Goal: Navigation & Orientation: Find specific page/section

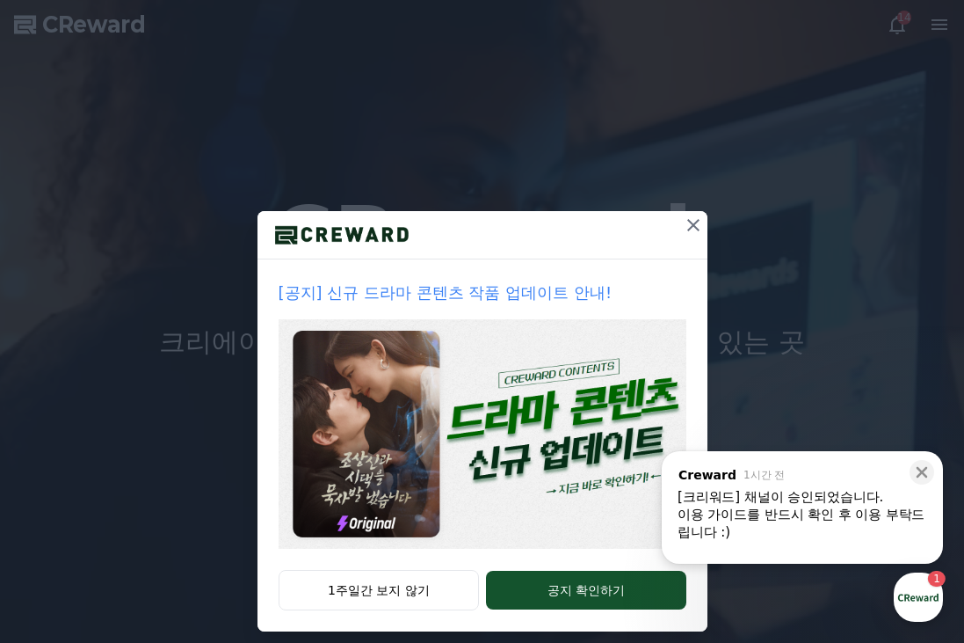
drag, startPoint x: 452, startPoint y: 586, endPoint x: 796, endPoint y: 490, distance: 357.6
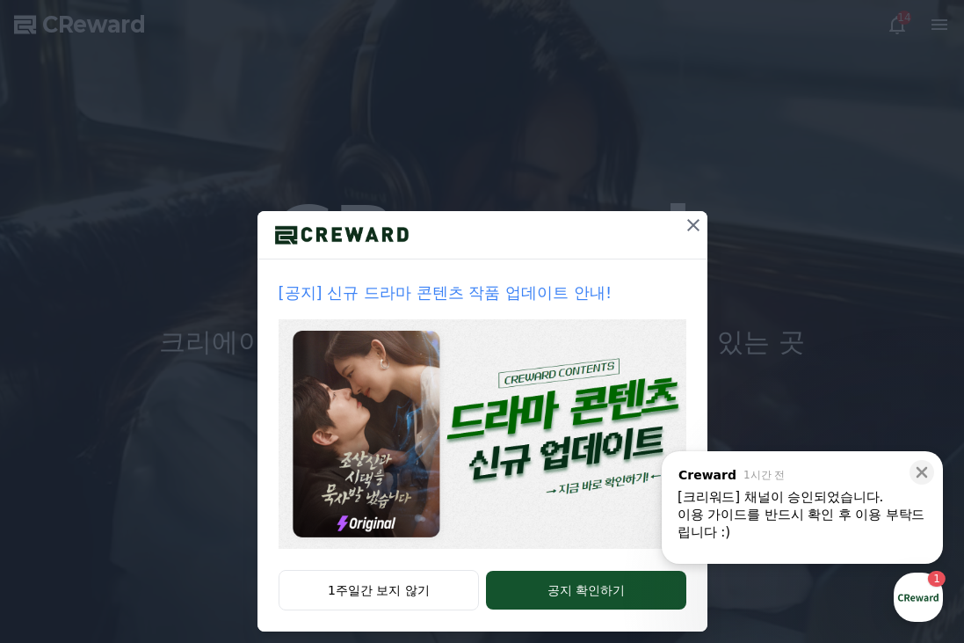
click at [797, 489] on div "[크리워드] 채널이 승인되었습니다." at bounding box center [803, 497] width 250 height 18
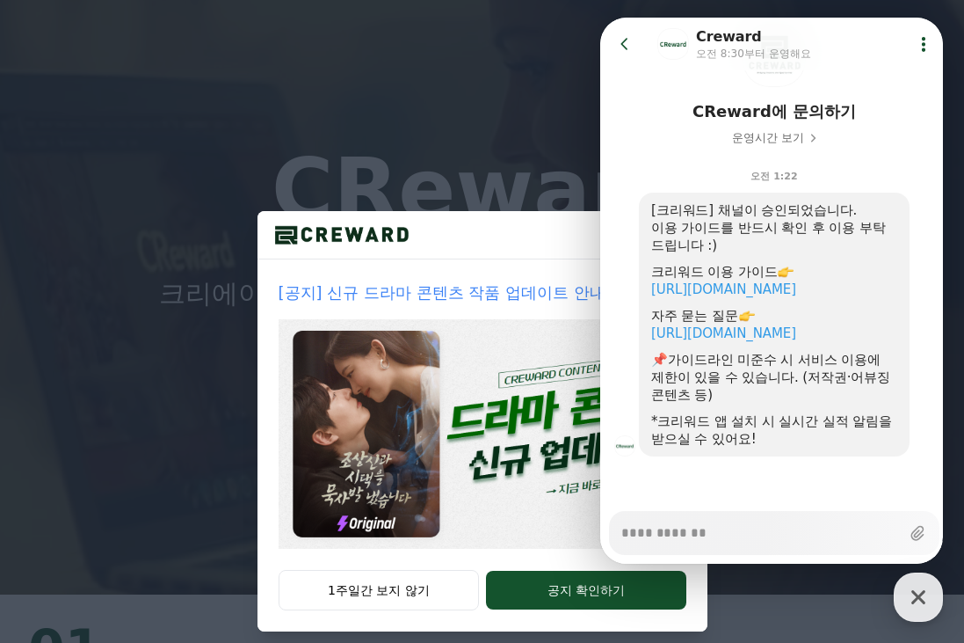
scroll to position [88, 0]
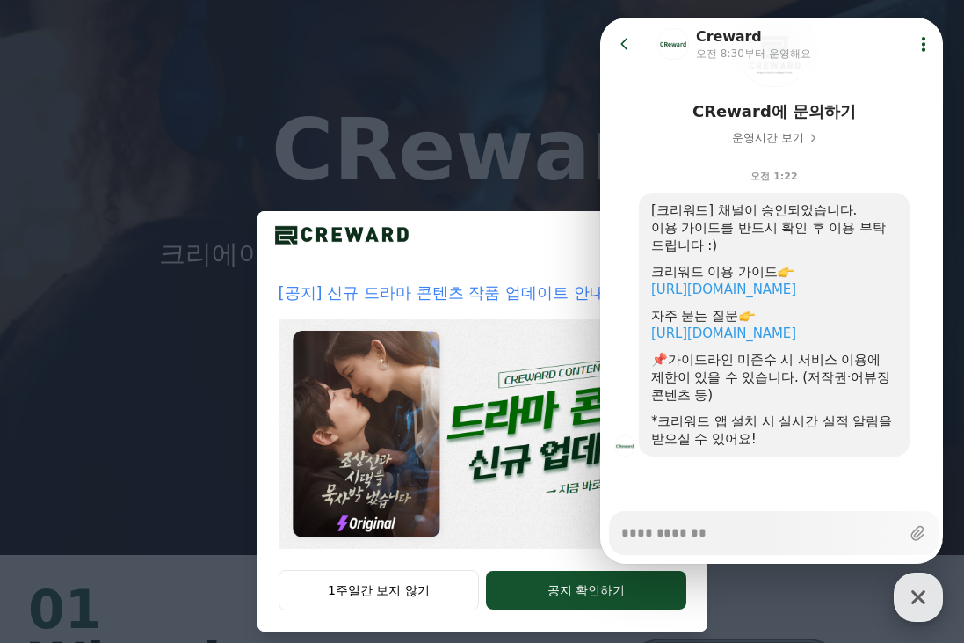
click at [926, 595] on icon "button" at bounding box center [919, 597] width 32 height 32
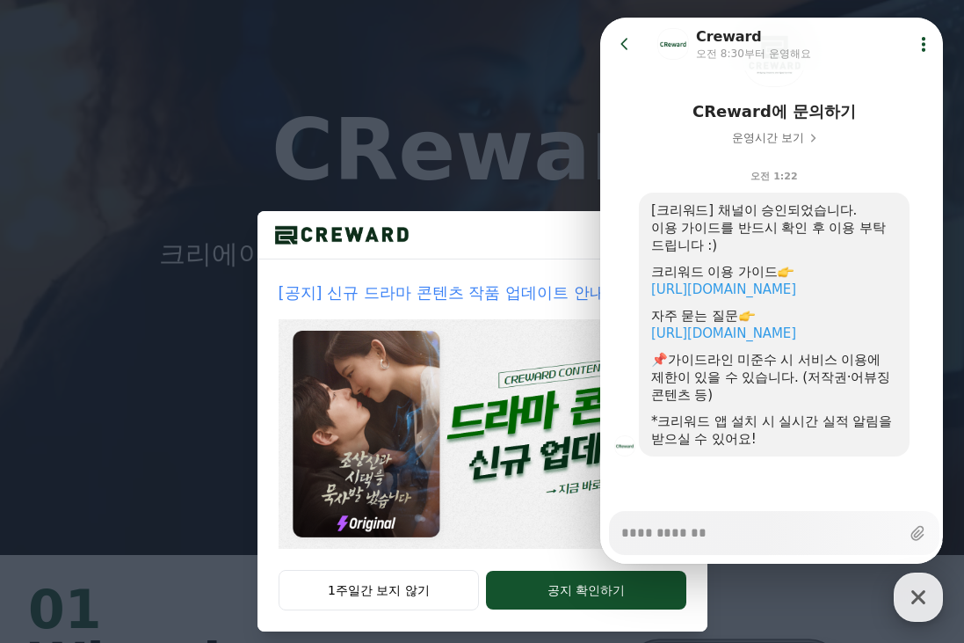
type textarea "*"
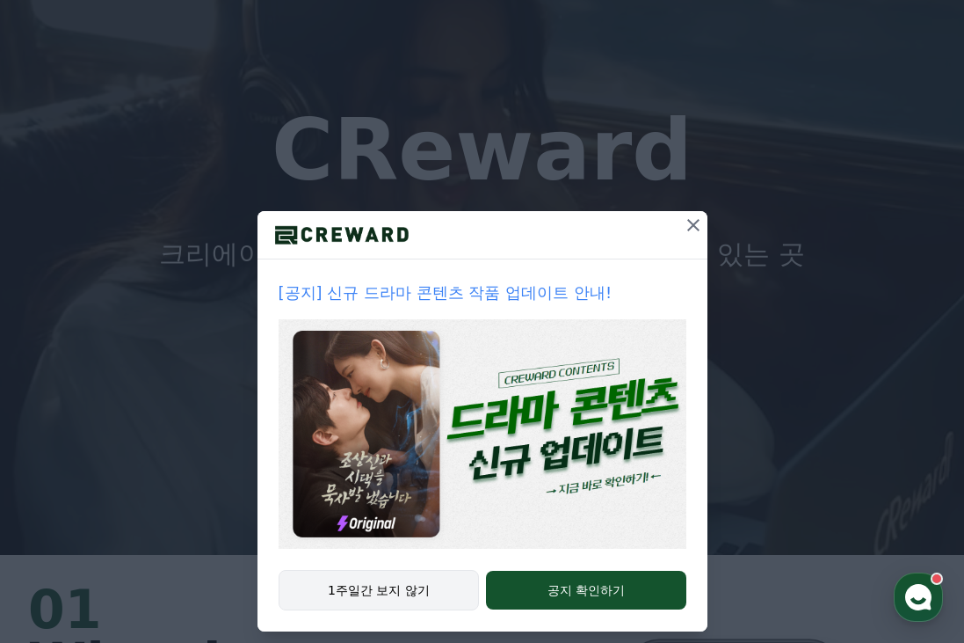
click at [395, 582] on button "1주일간 보지 않기" at bounding box center [379, 590] width 201 height 40
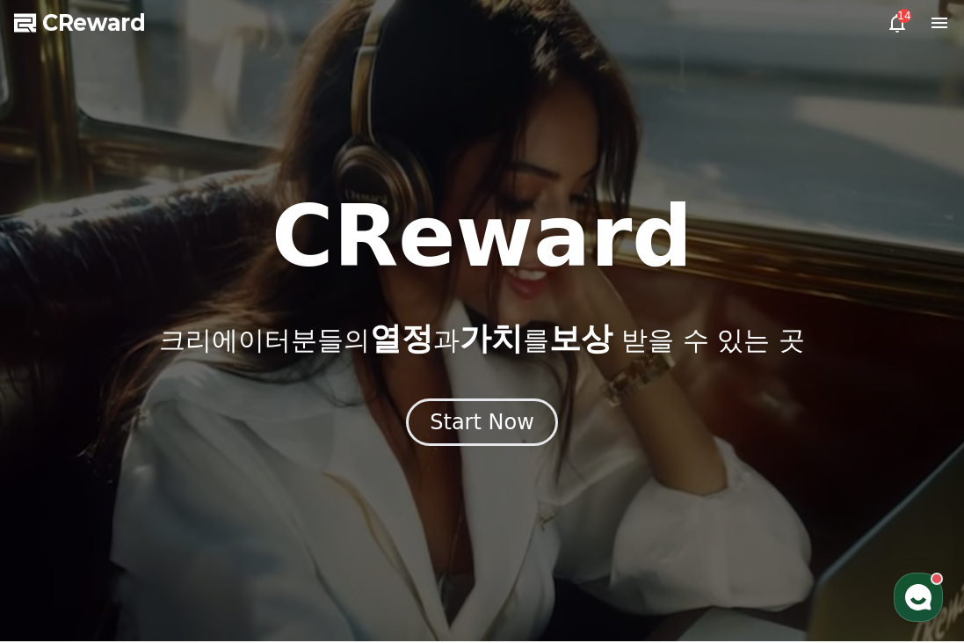
scroll to position [0, 0]
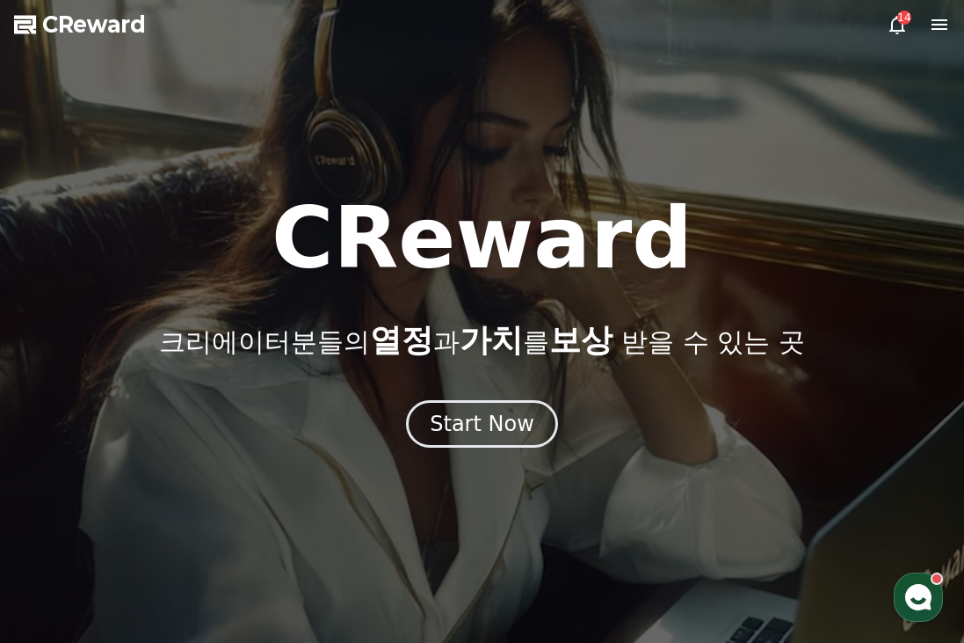
click at [949, 23] on icon at bounding box center [939, 24] width 21 height 21
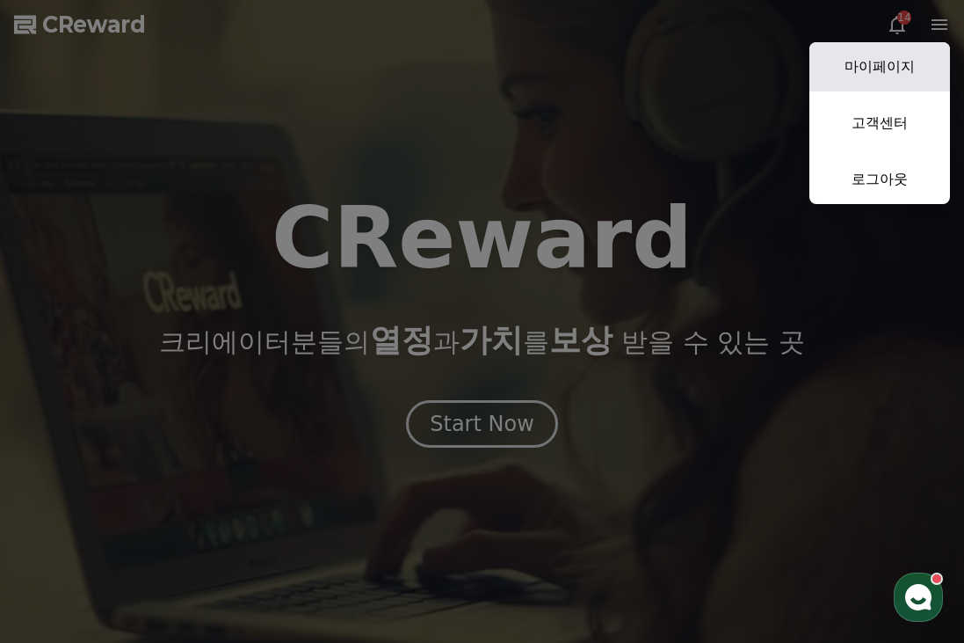
click at [898, 59] on link "마이페이지" at bounding box center [880, 66] width 141 height 49
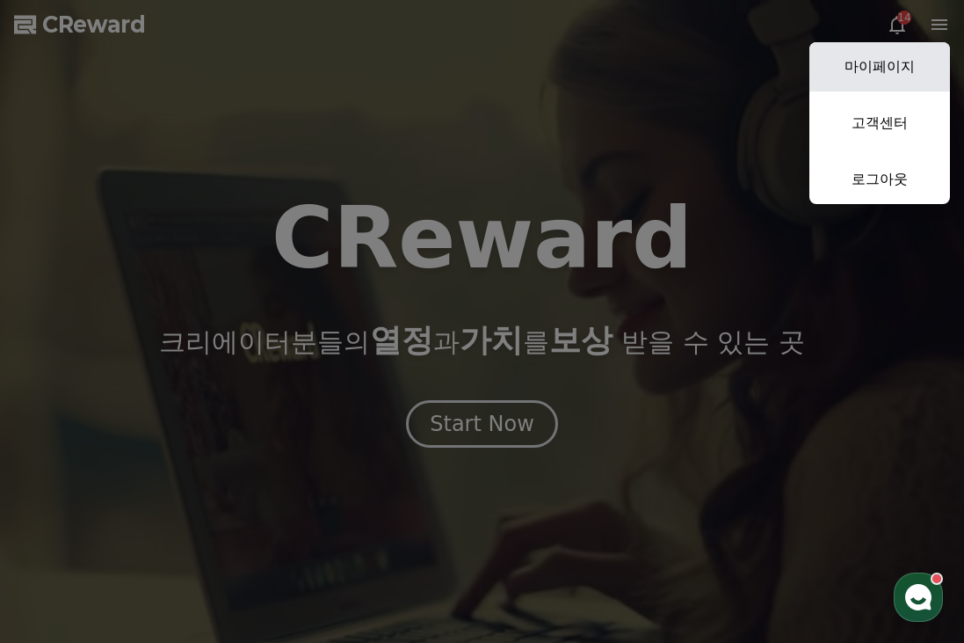
select select "**********"
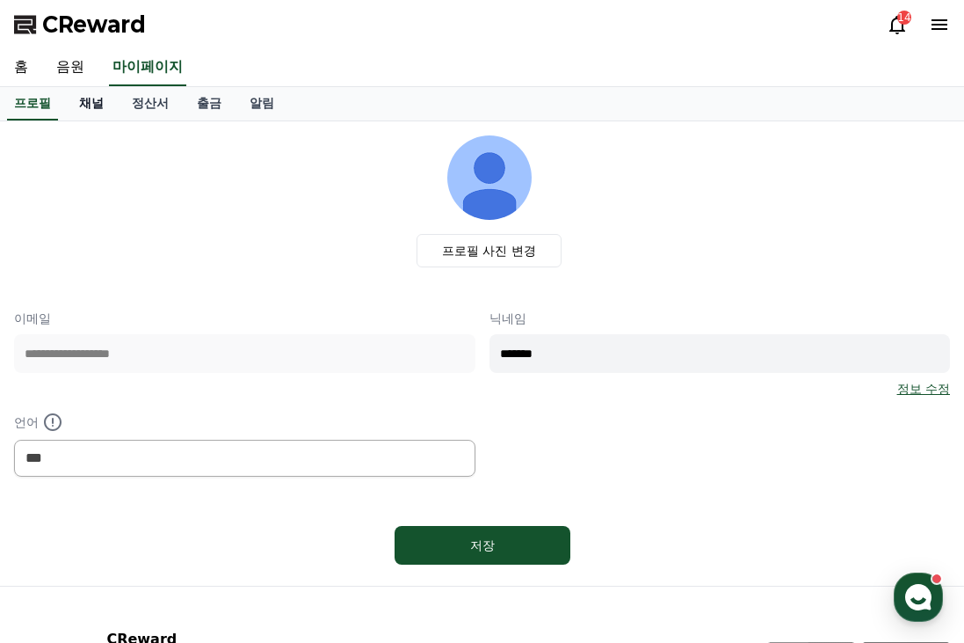
click at [105, 101] on link "채널" at bounding box center [91, 103] width 53 height 33
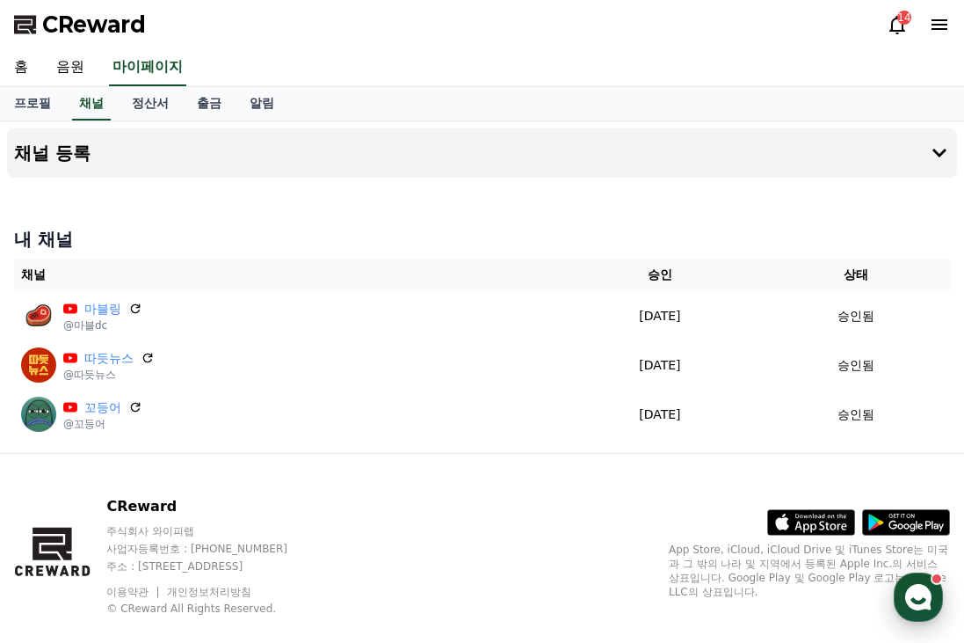
click at [916, 592] on use "button" at bounding box center [918, 597] width 26 height 26
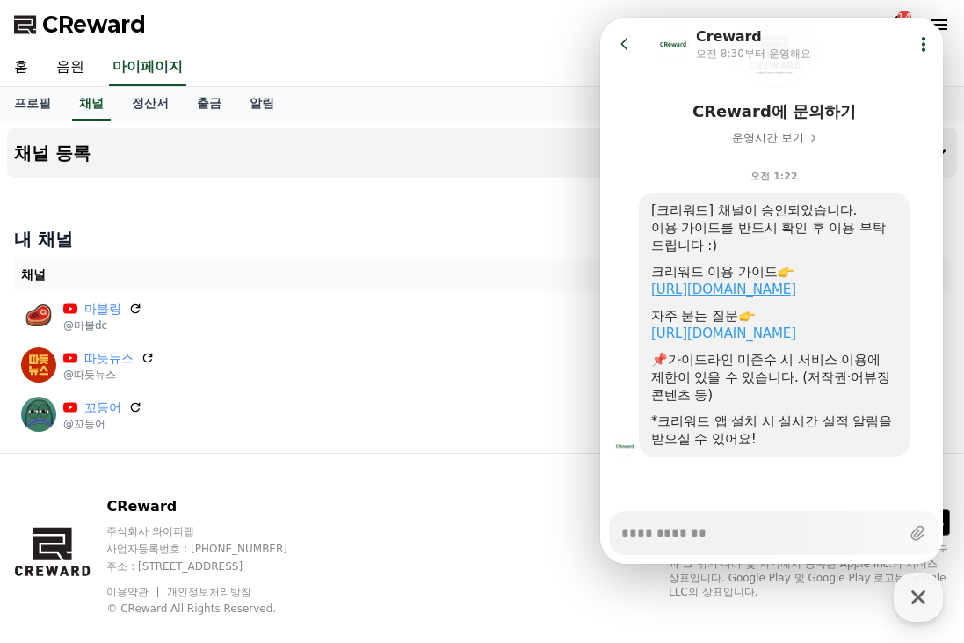
click at [796, 296] on link "https://creward.net/music/guide/android" at bounding box center [723, 289] width 145 height 16
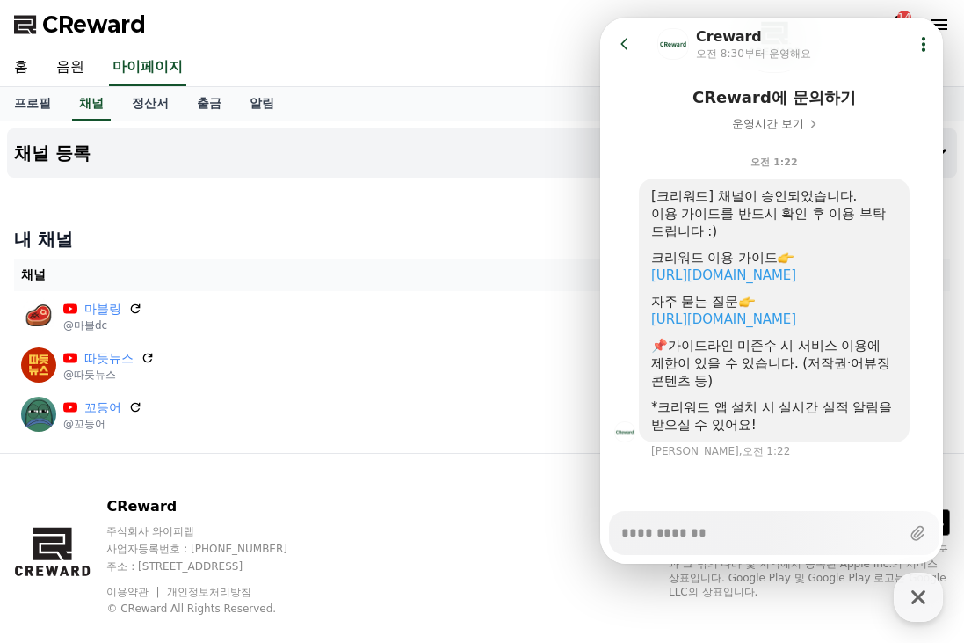
type textarea "*"
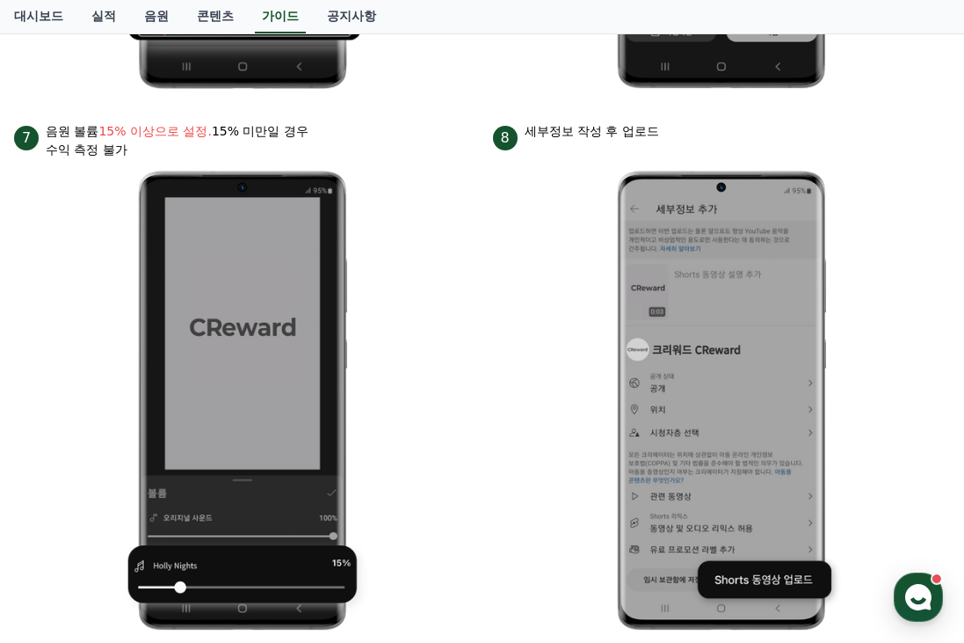
scroll to position [1846, 0]
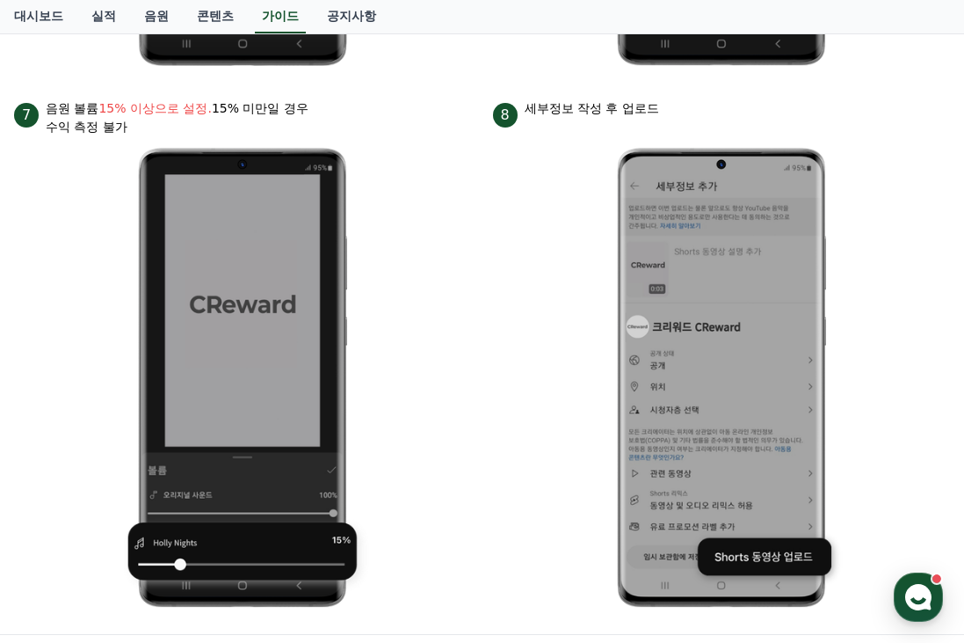
click at [365, 359] on img at bounding box center [242, 377] width 257 height 483
